Goal: Find specific page/section

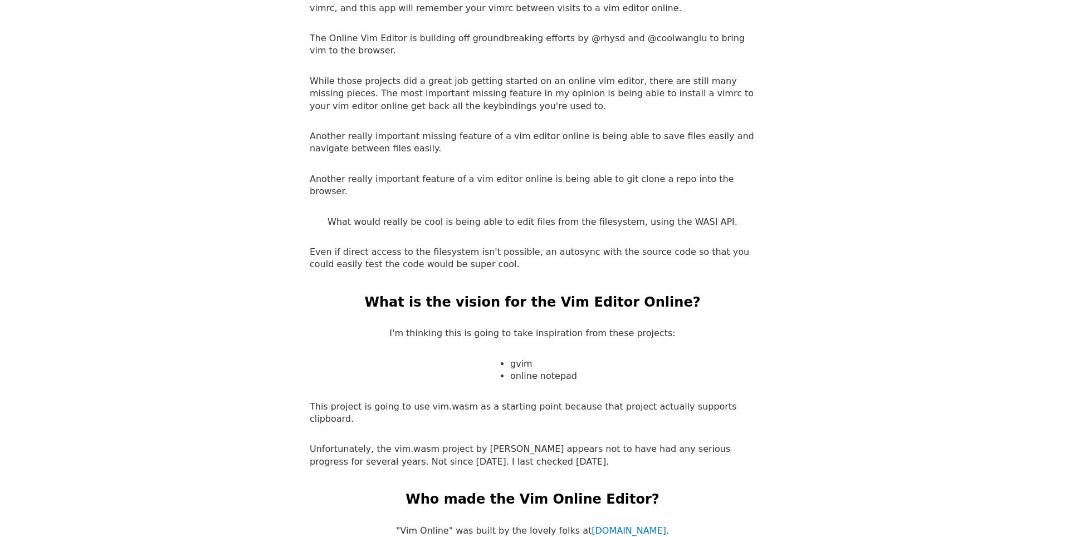
scroll to position [1750, 0]
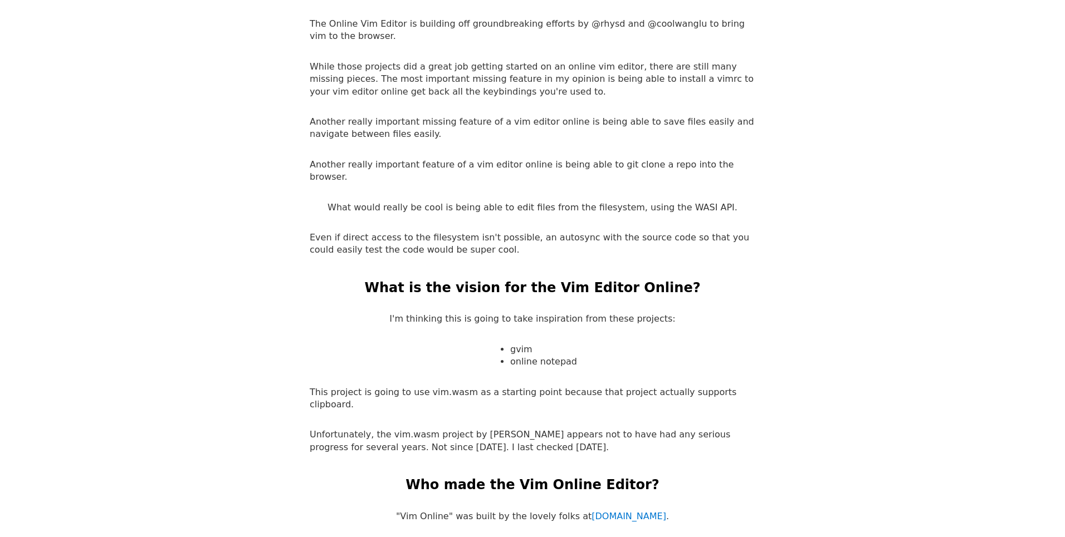
click at [512, 344] on li "gvim" at bounding box center [543, 350] width 67 height 12
click at [516, 344] on li "gvim" at bounding box center [543, 350] width 67 height 12
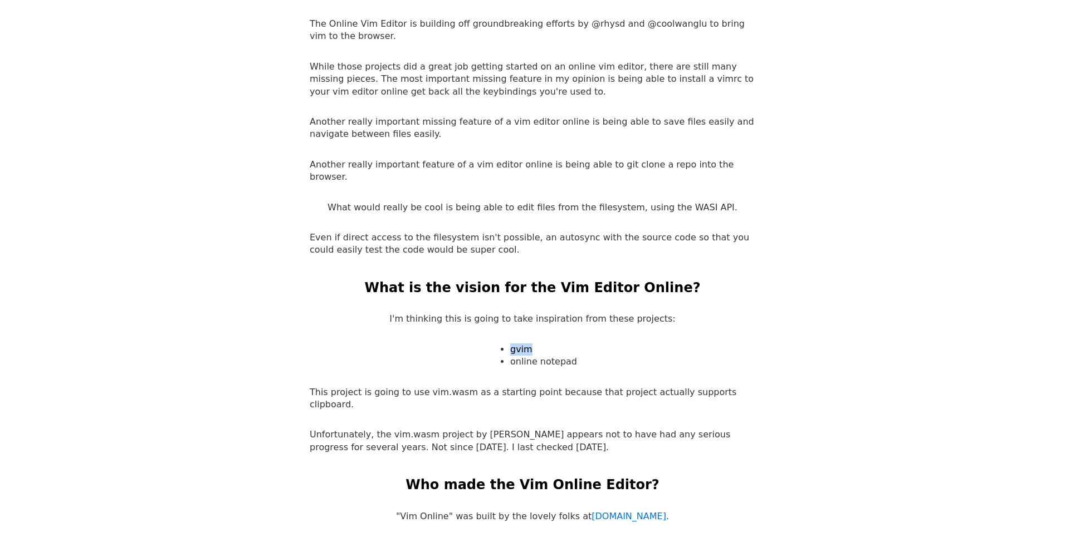
click at [527, 344] on li "gvim" at bounding box center [543, 350] width 67 height 12
click at [525, 356] on li "online notepad" at bounding box center [543, 362] width 67 height 12
click at [531, 356] on li "online notepad" at bounding box center [543, 362] width 67 height 12
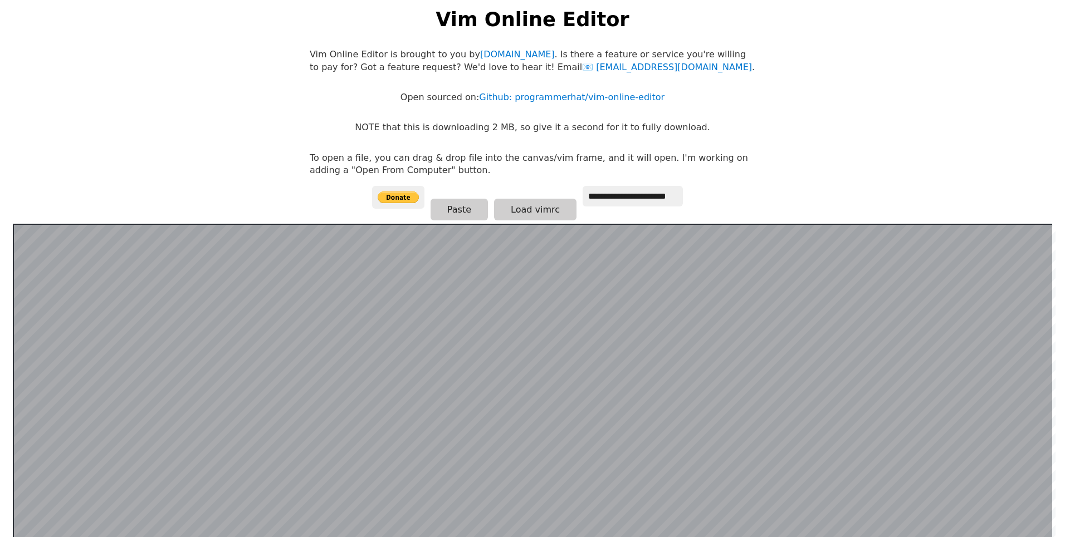
scroll to position [0, 0]
